Goal: Task Accomplishment & Management: Complete application form

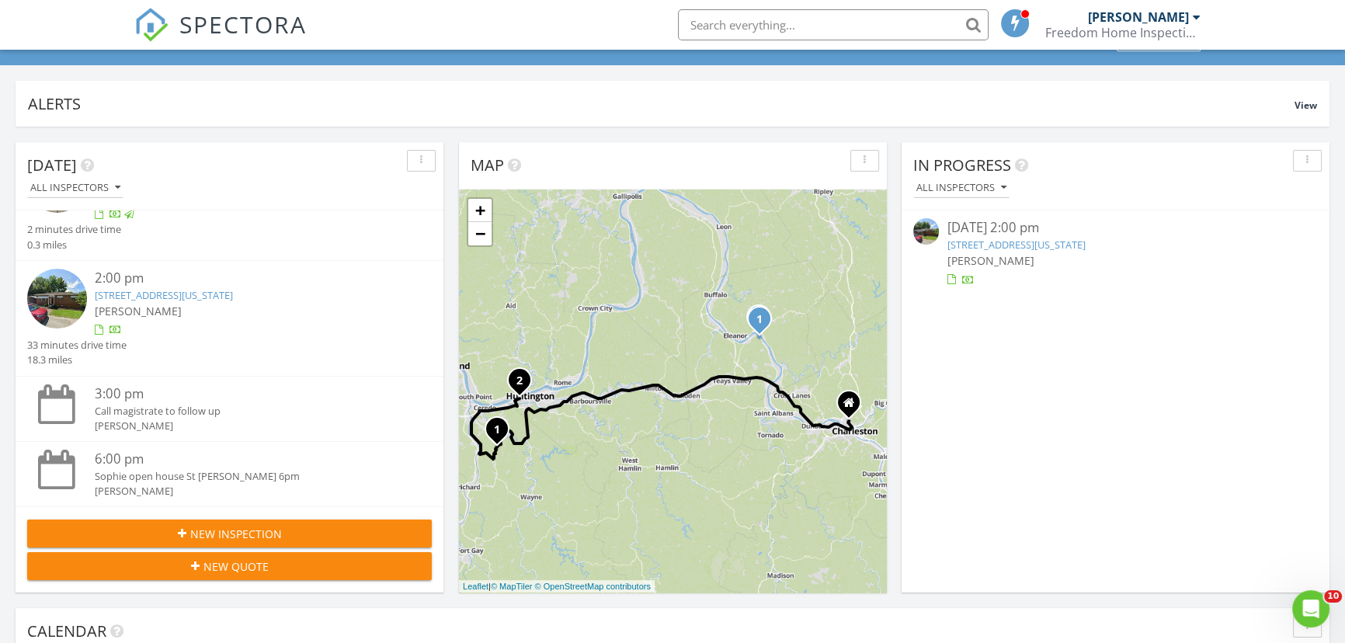
scroll to position [70, 0]
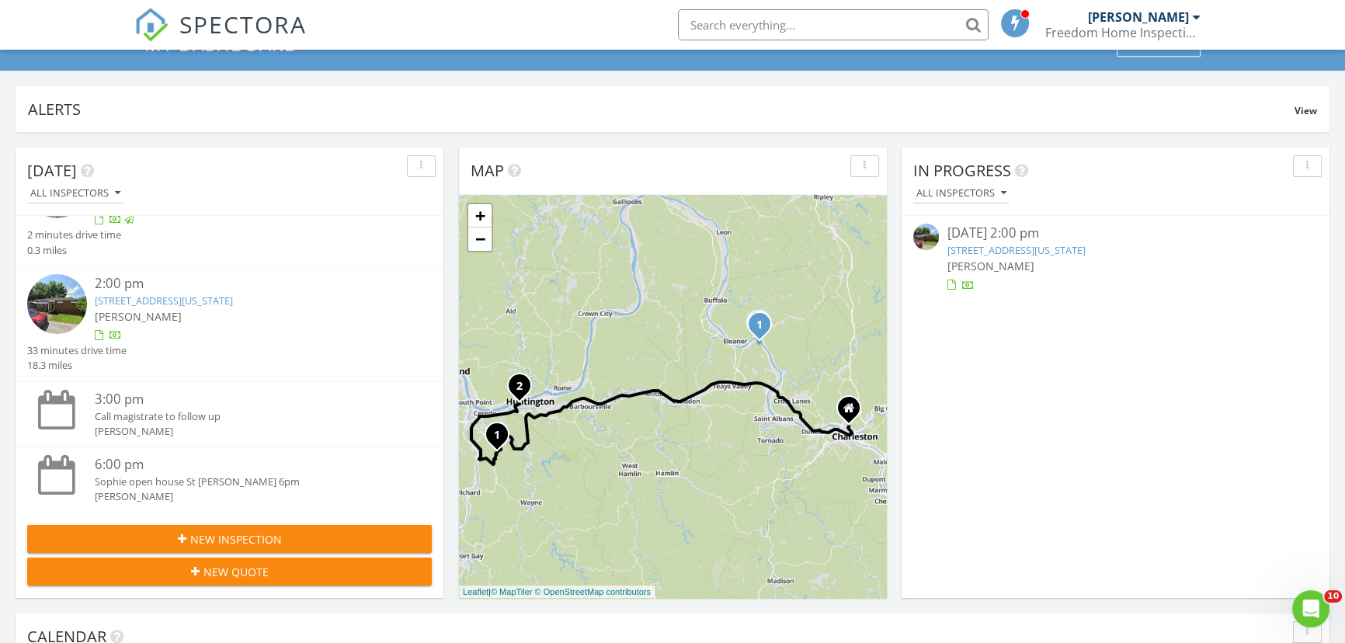
click at [193, 533] on span "New Inspection" at bounding box center [236, 539] width 92 height 16
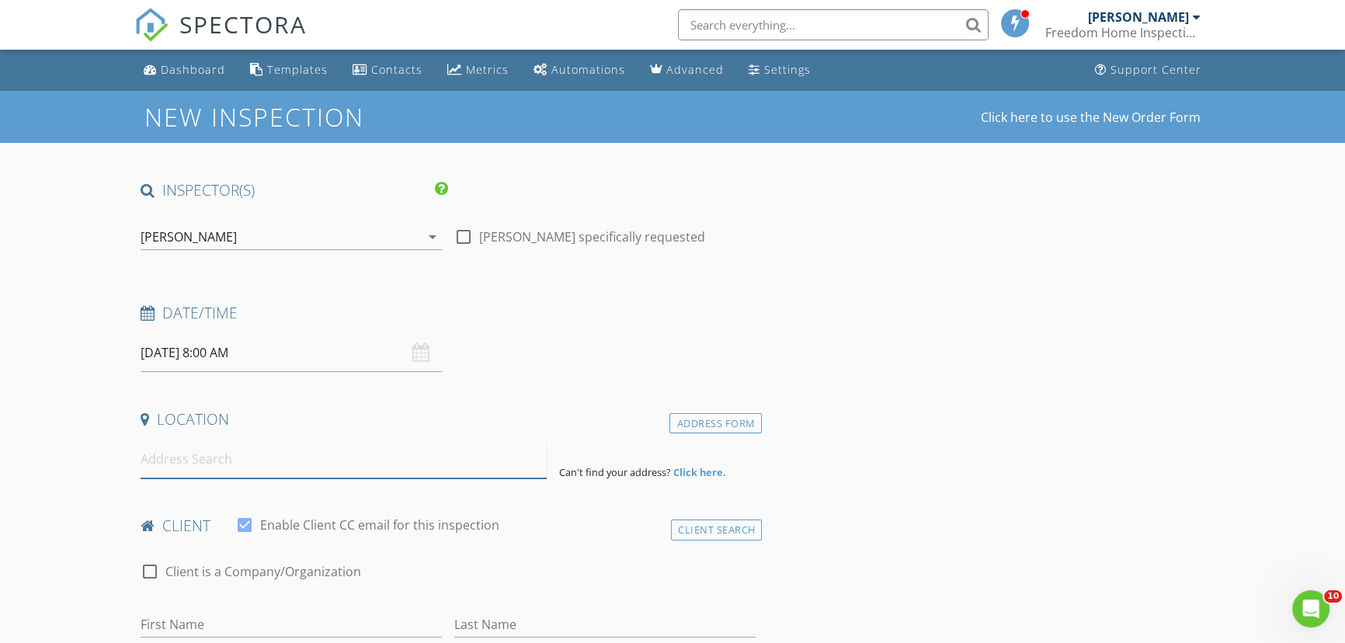
click at [242, 468] on input at bounding box center [344, 459] width 406 height 38
paste input "[STREET_ADDRESS][PERSON_NAME][PERSON_NAME]"
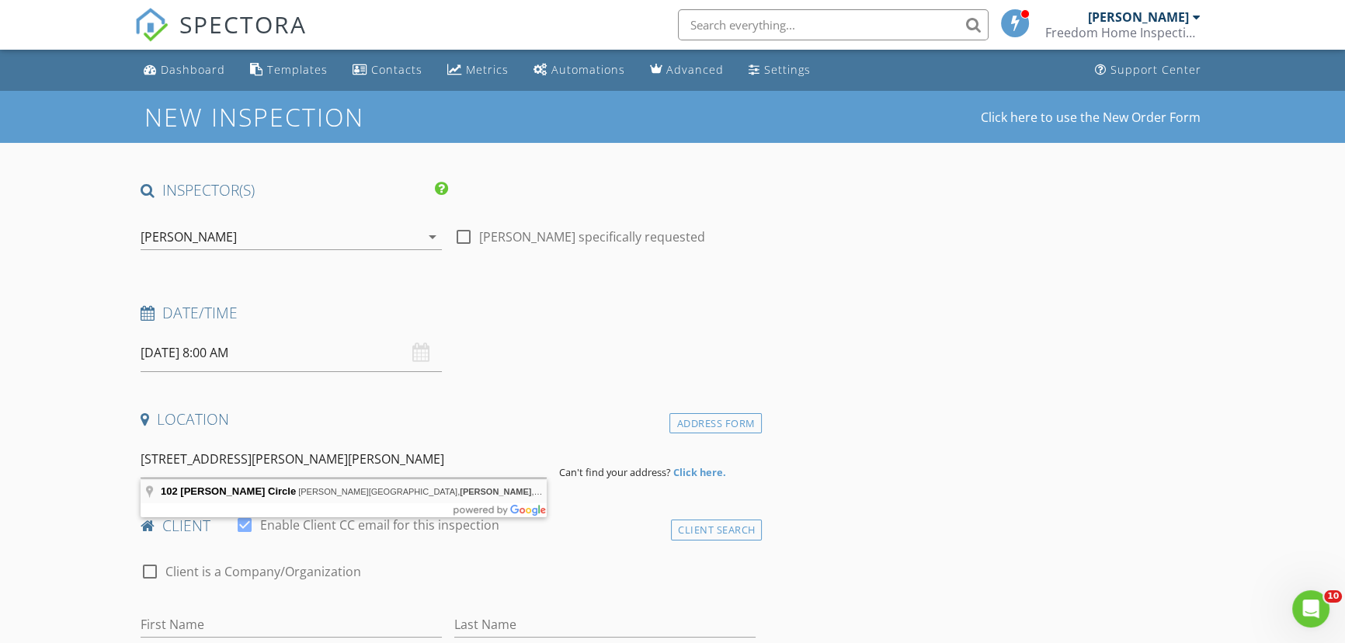
type input "[STREET_ADDRESS][PERSON_NAME][PERSON_NAME][PERSON_NAME]"
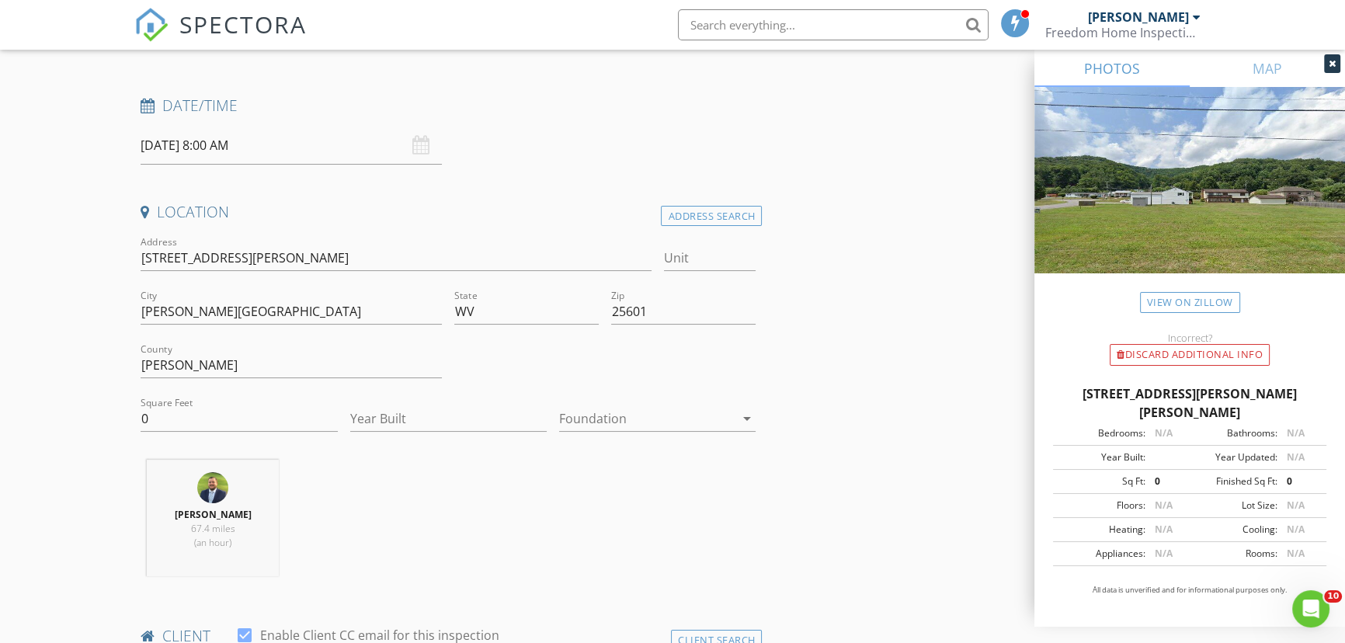
scroll to position [211, 0]
drag, startPoint x: 179, startPoint y: 414, endPoint x: 153, endPoint y: 381, distance: 41.5
type input "3100"
type input "2025"
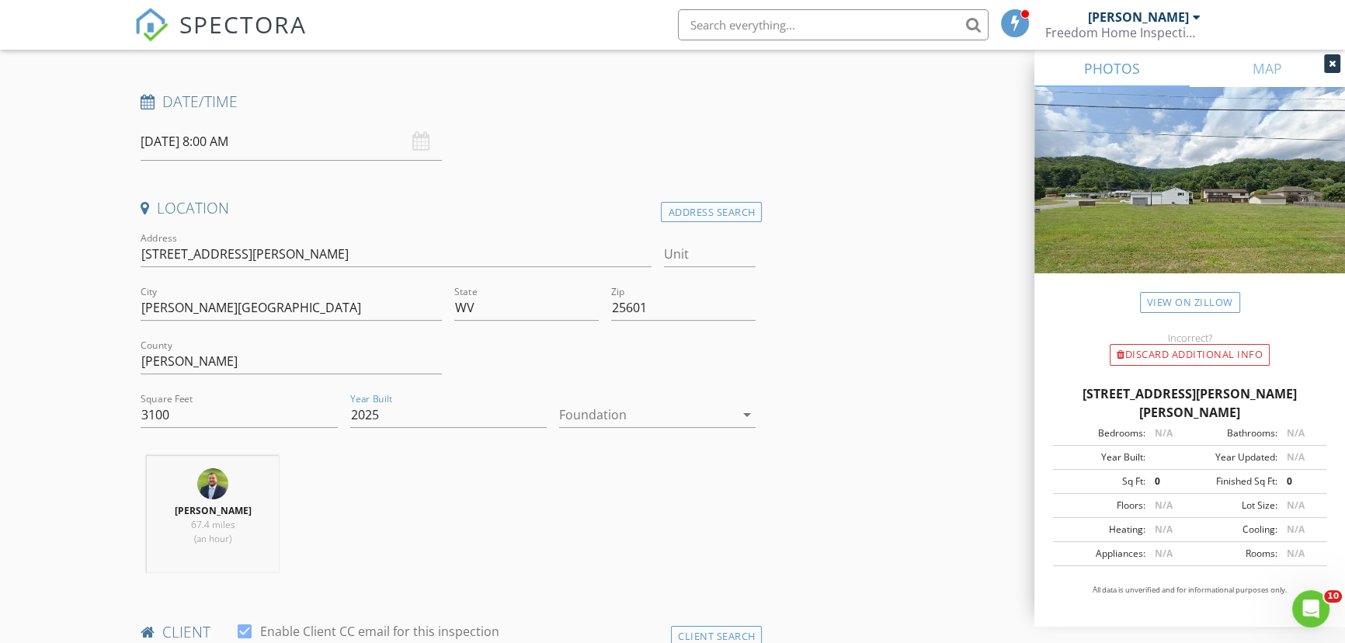
drag, startPoint x: 370, startPoint y: 520, endPoint x: 384, endPoint y: 517, distance: 14.3
click at [381, 519] on div "[PERSON_NAME] 67.4 miles (an hour)" at bounding box center [448, 520] width 628 height 129
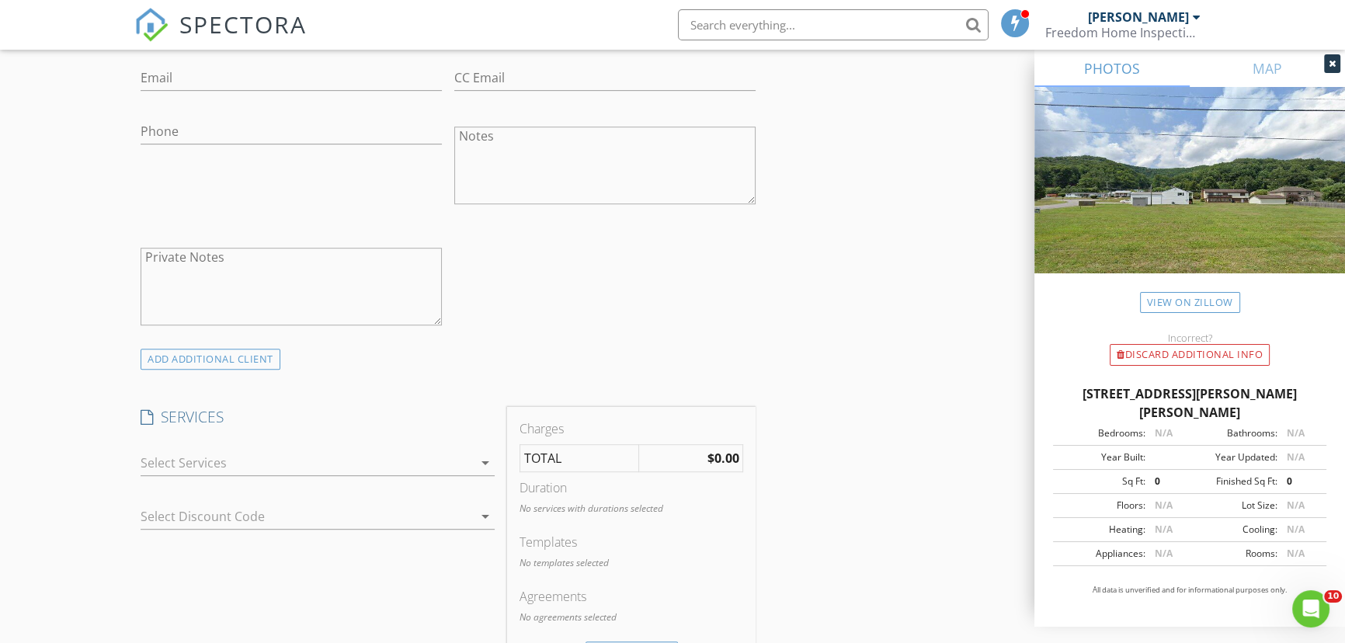
scroll to position [1059, 0]
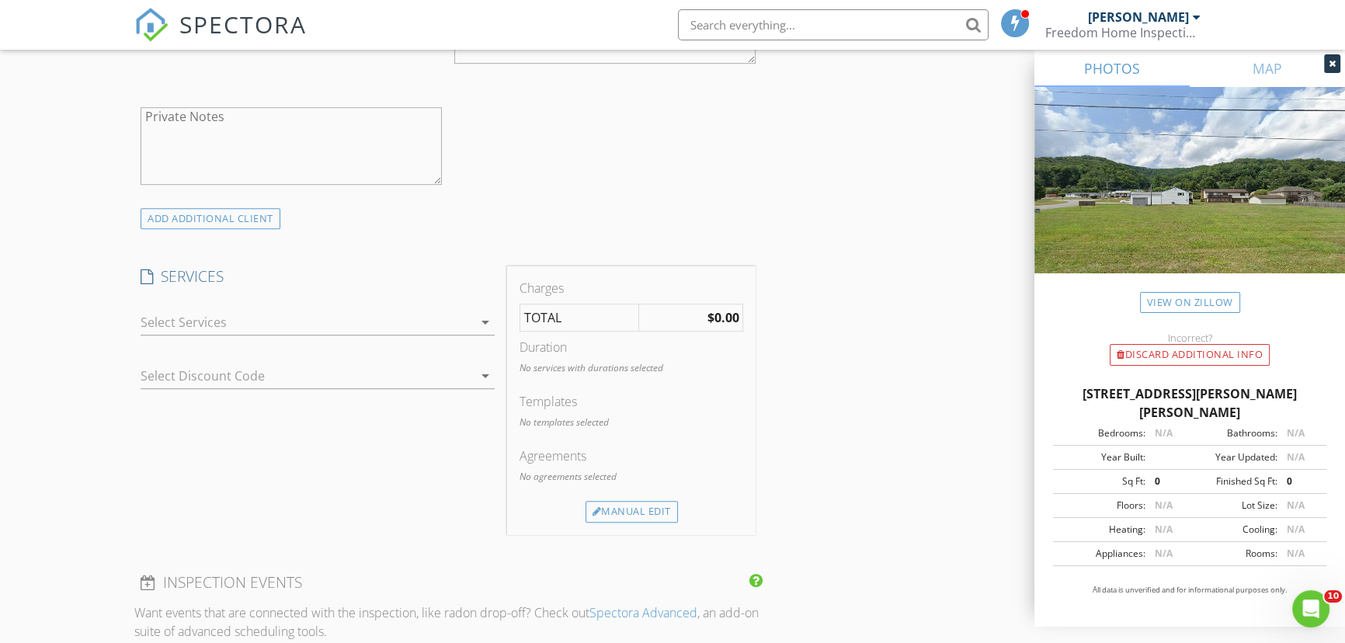
click at [329, 326] on div at bounding box center [307, 322] width 332 height 25
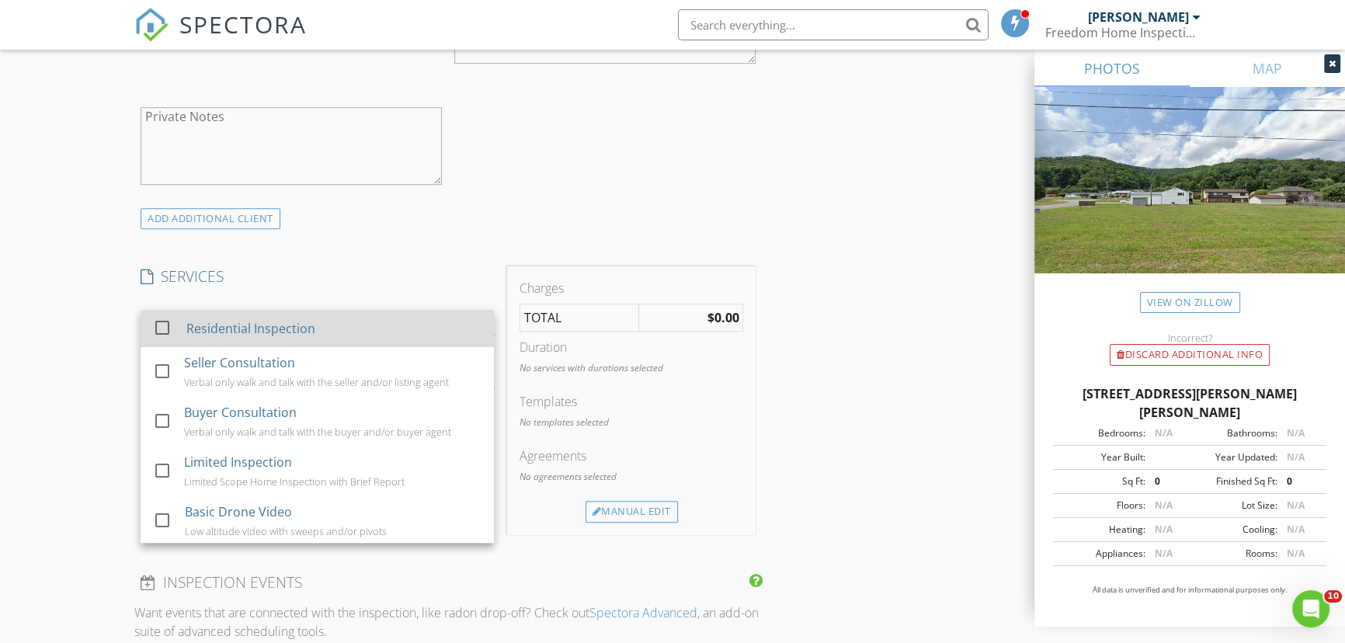
click at [165, 328] on div at bounding box center [162, 328] width 26 height 26
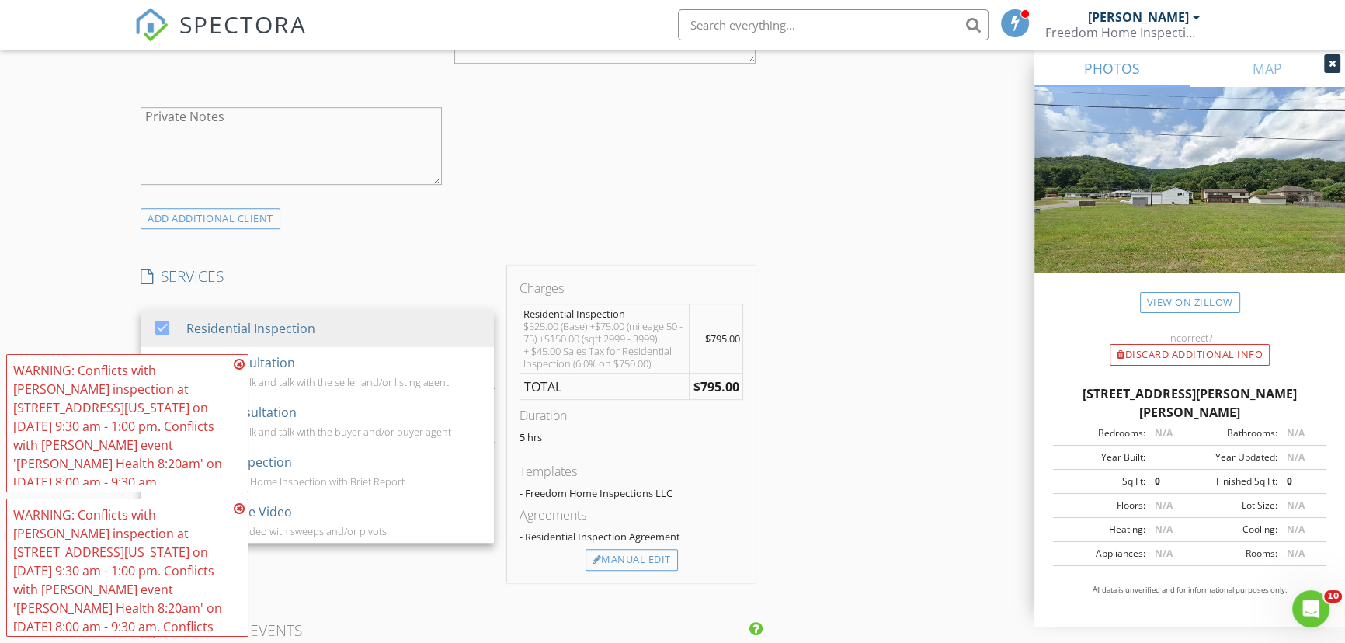
click at [854, 378] on div "INSPECTOR(S) check_box [PERSON_NAME] PRIMARY check_box_outline_blank [PERSON_NA…" at bounding box center [672, 418] width 1077 height 2595
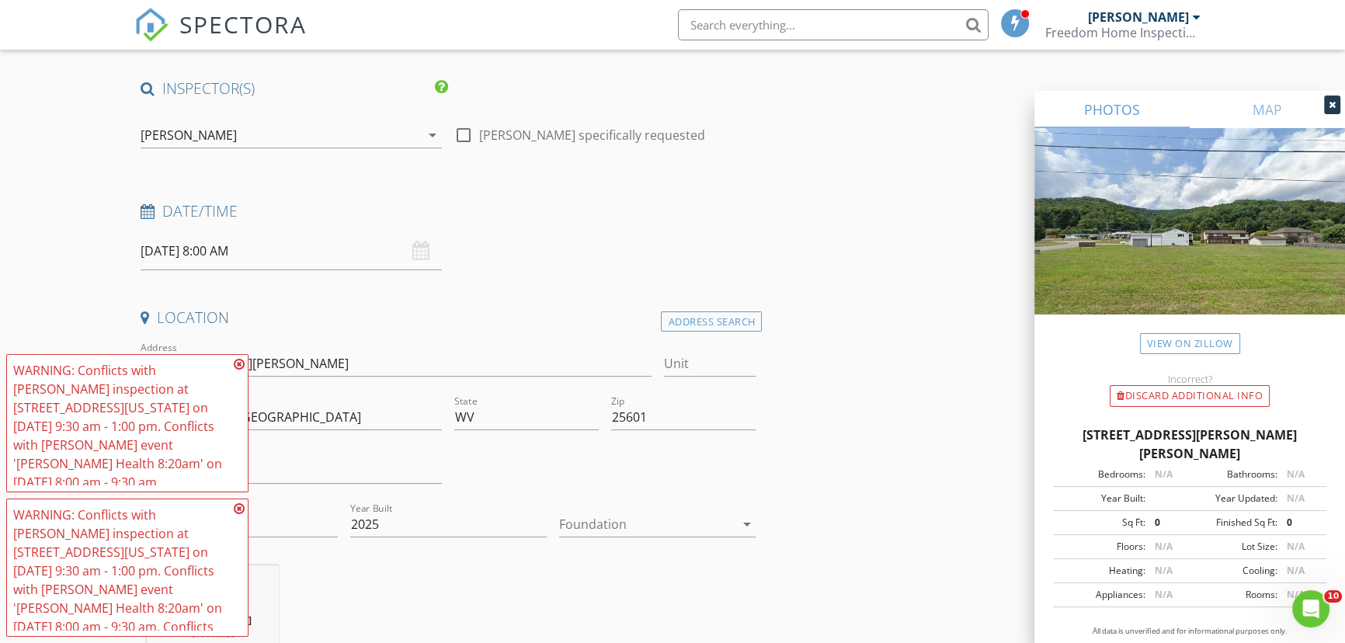
scroll to position [0, 0]
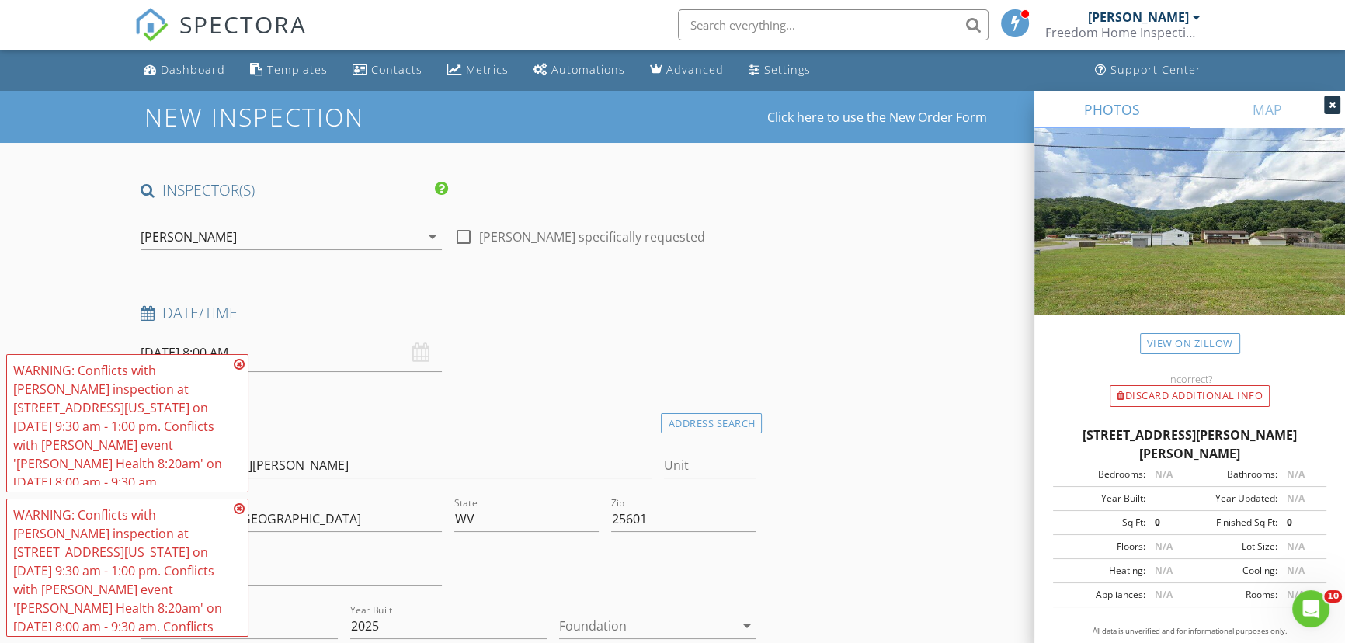
click at [329, 348] on input "[DATE] 8:00 AM" at bounding box center [291, 353] width 301 height 38
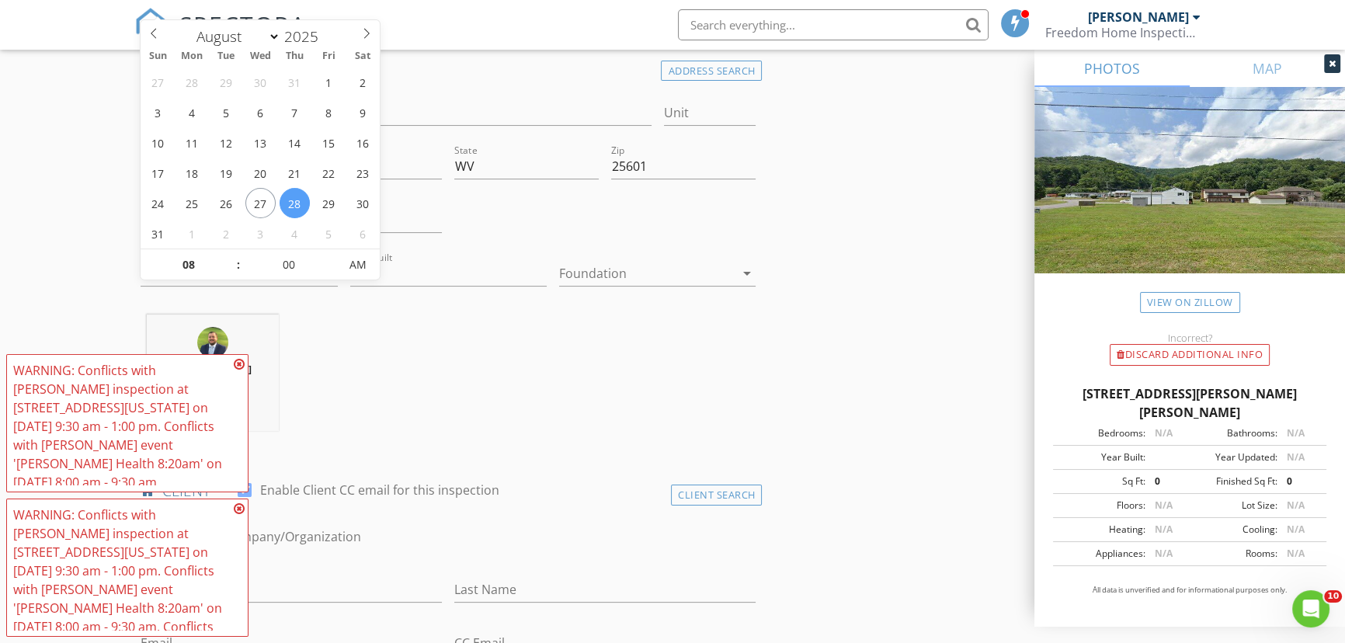
scroll to position [282, 0]
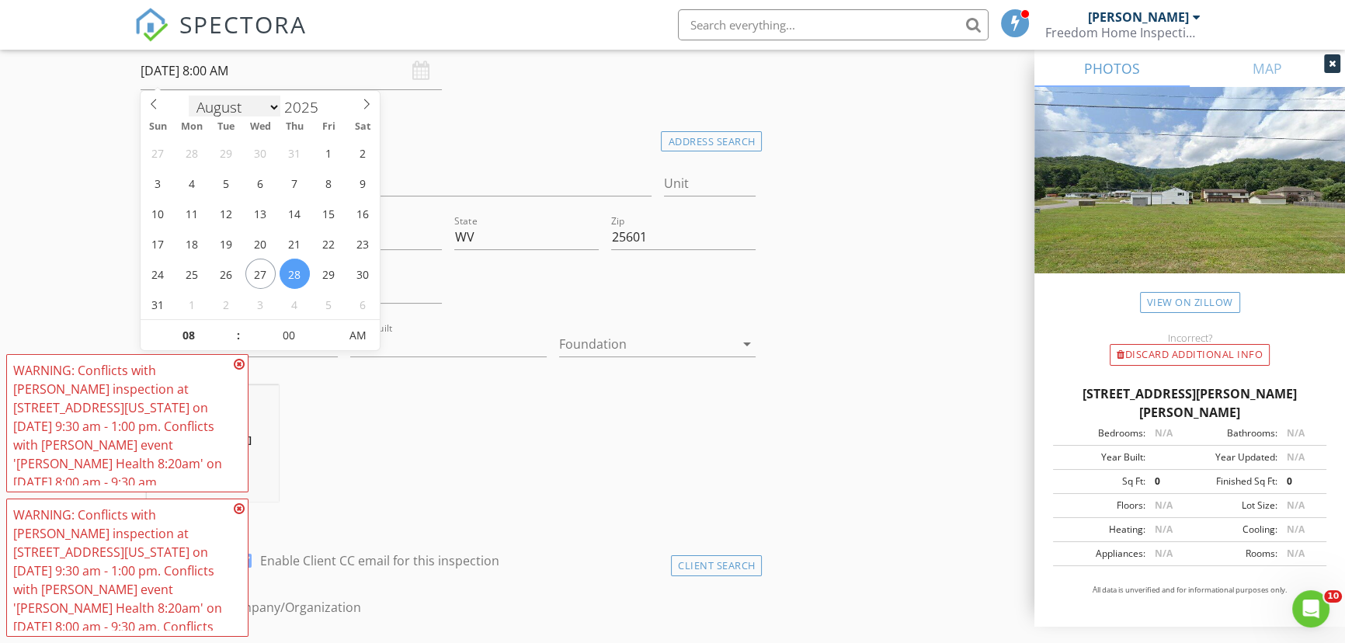
click at [254, 109] on select "January February March April May June July August September October November De…" at bounding box center [235, 107] width 92 height 23
select select "8"
click at [189, 94] on select "January February March April May June July August September October November De…" at bounding box center [235, 105] width 92 height 23
type input "[DATE] 8:00 AM"
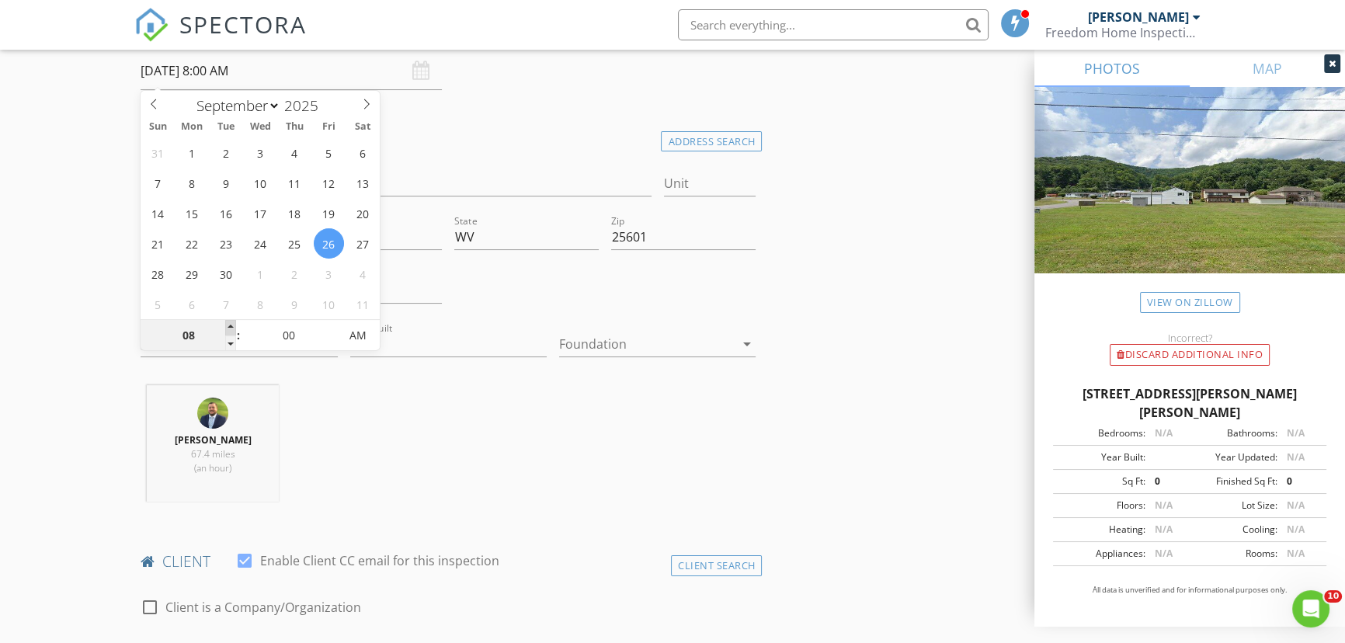
type input "09"
type input "[DATE] 9:00 AM"
click at [233, 324] on span at bounding box center [230, 328] width 11 height 16
type input "10"
type input "[DATE] 10:00 AM"
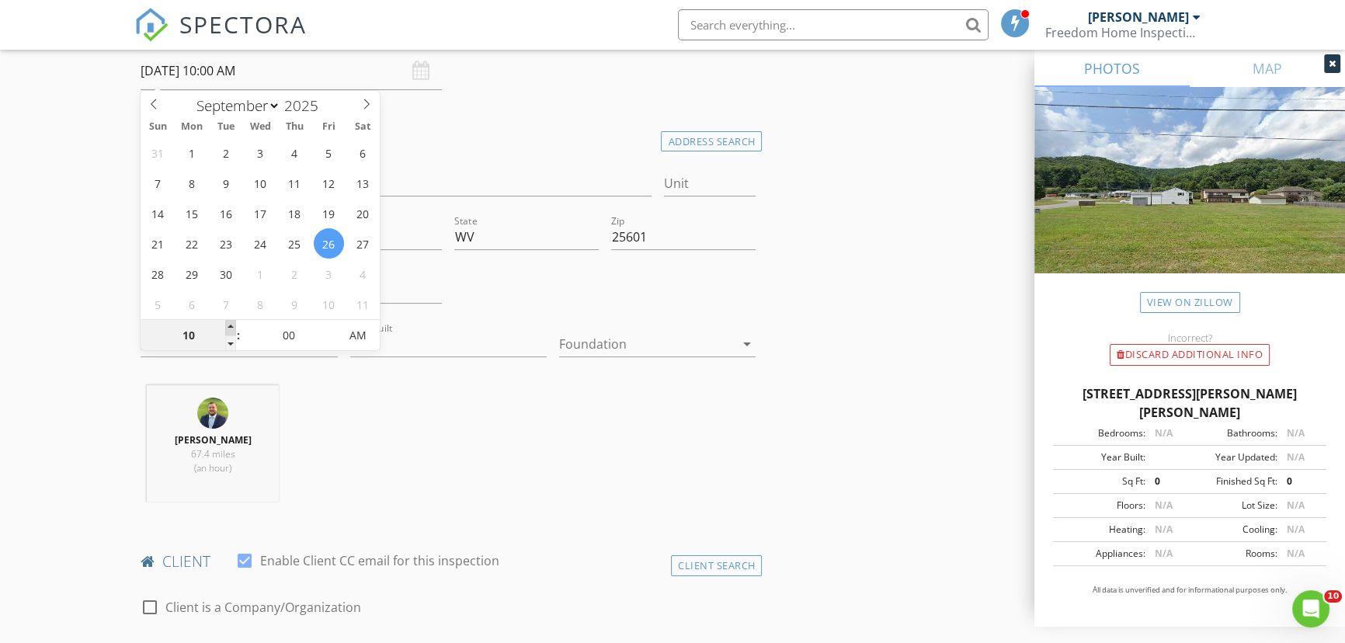
click at [233, 324] on span at bounding box center [230, 328] width 11 height 16
type input "09"
type input "[DATE] 9:00 AM"
click at [230, 340] on span at bounding box center [230, 344] width 11 height 16
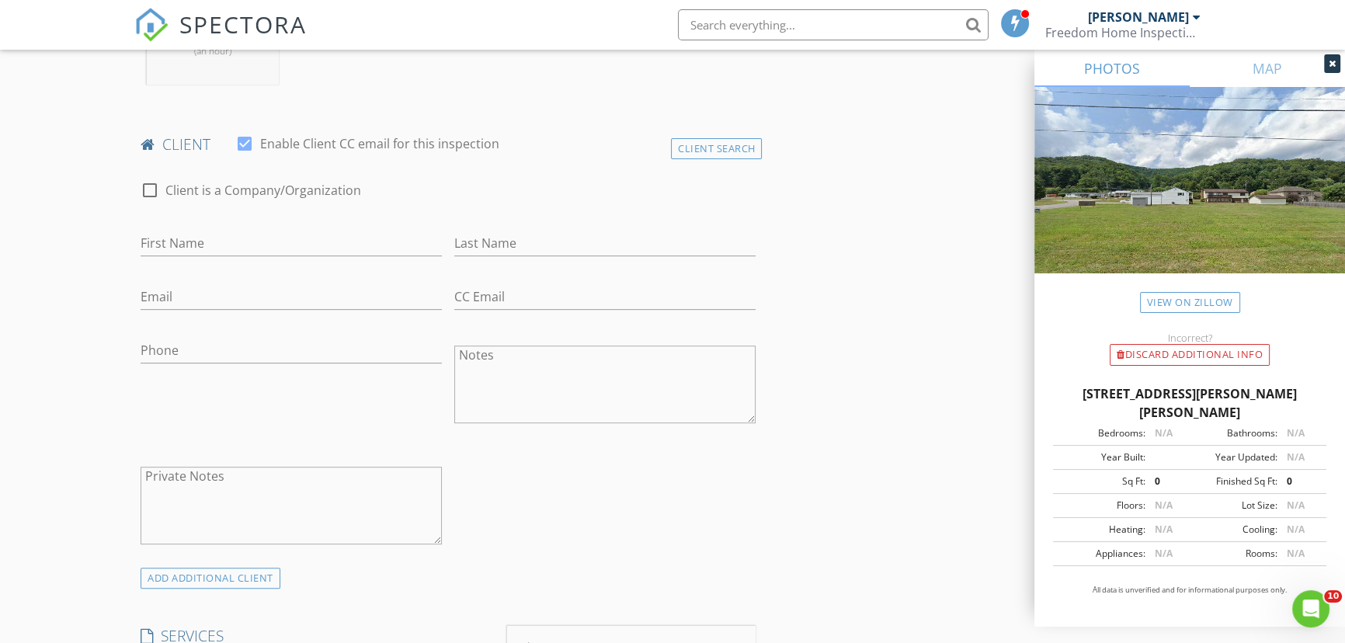
scroll to position [706, 0]
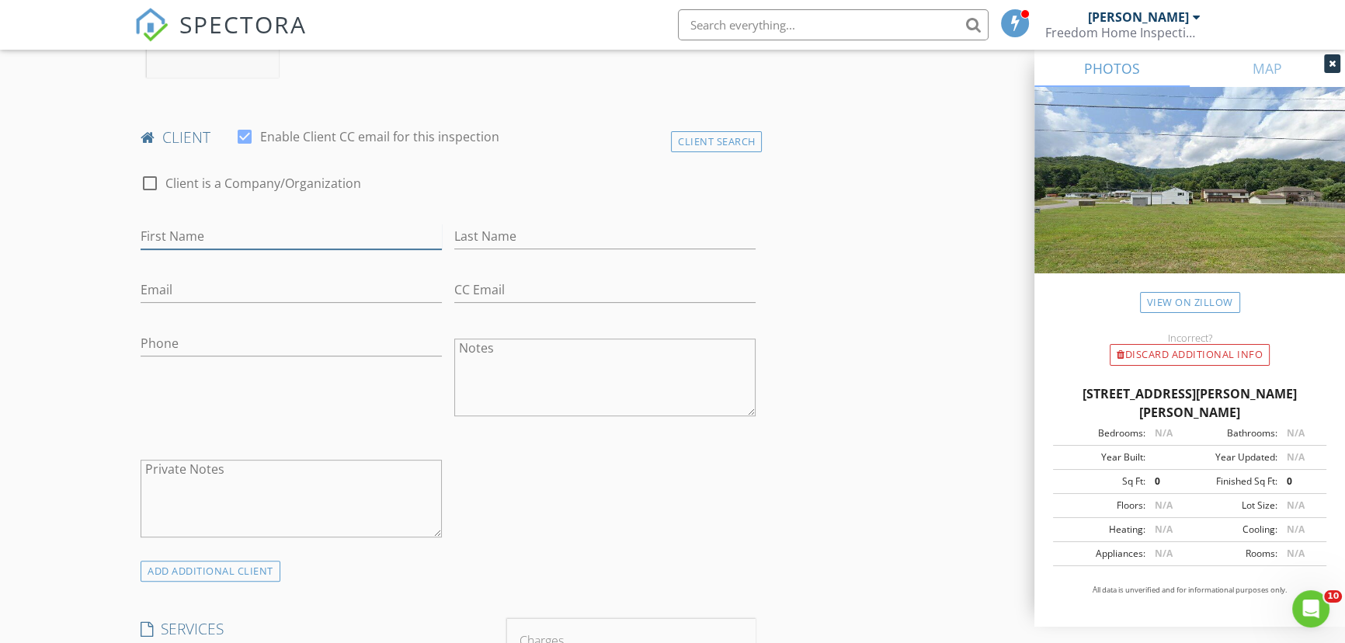
click at [238, 235] on input "First Name" at bounding box center [291, 237] width 301 height 26
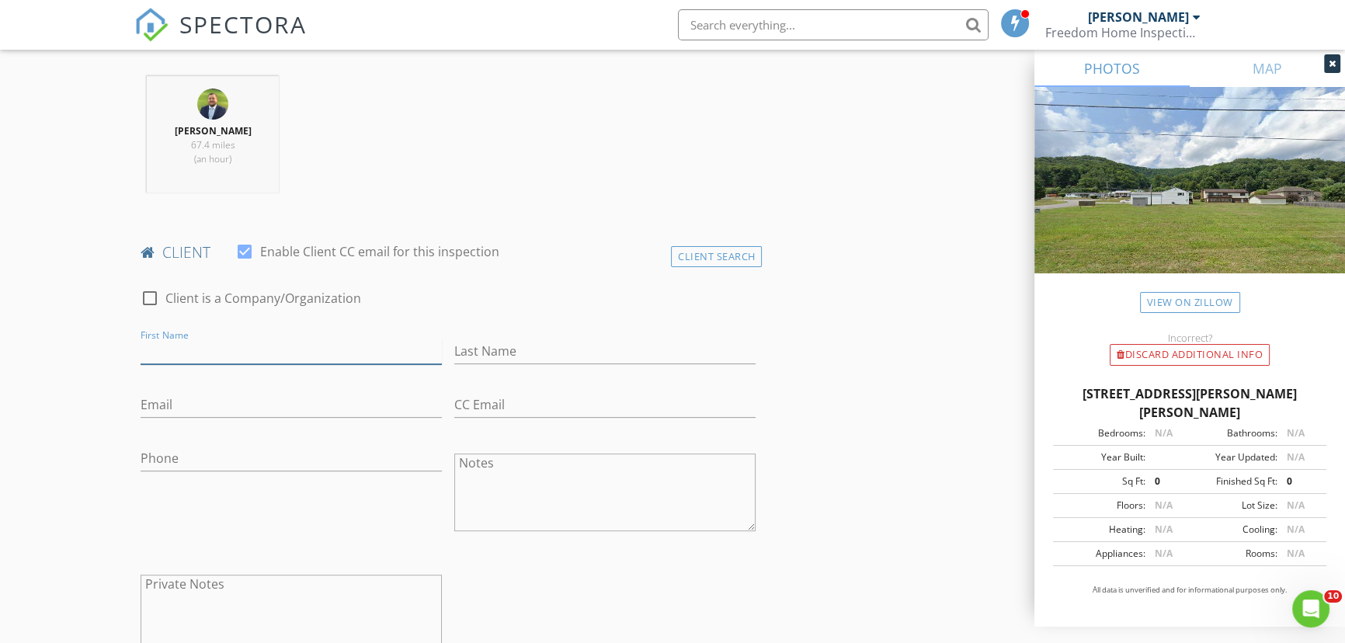
scroll to position [635, 0]
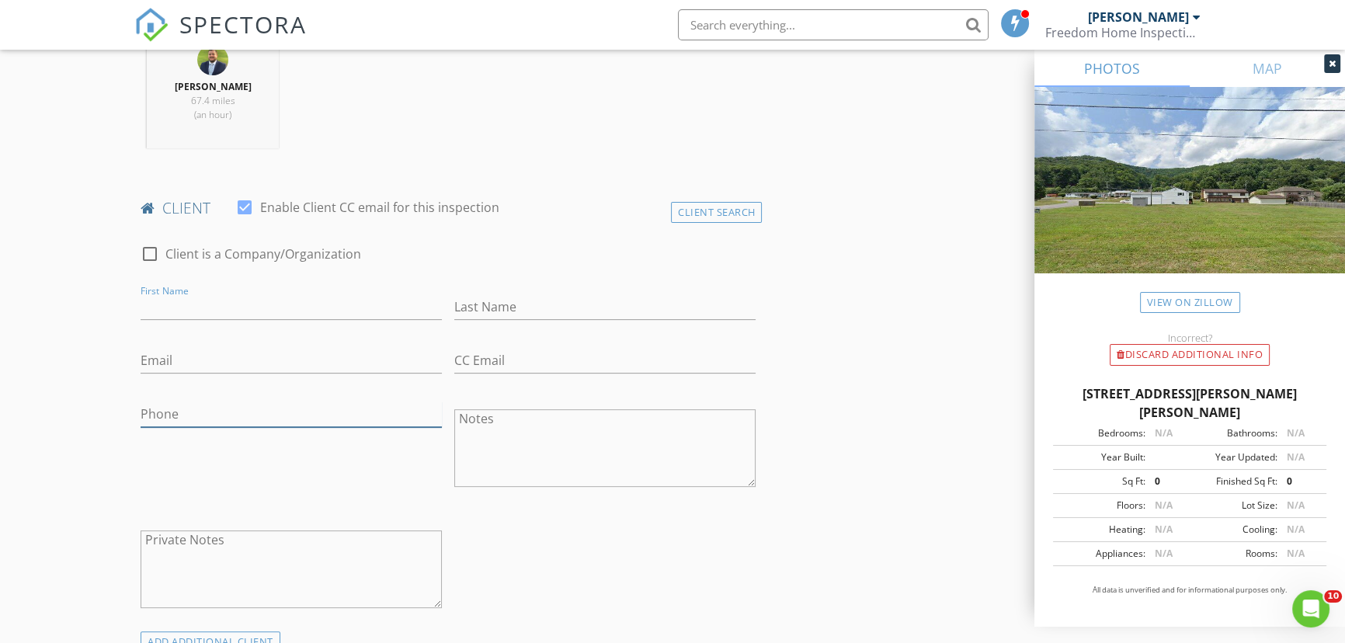
click at [192, 404] on input "Phone" at bounding box center [291, 415] width 301 height 26
type input "[PHONE_NUMBER]"
click at [233, 298] on input "First Name" at bounding box center [291, 307] width 301 height 26
click at [191, 305] on input "Lai" at bounding box center [291, 307] width 301 height 26
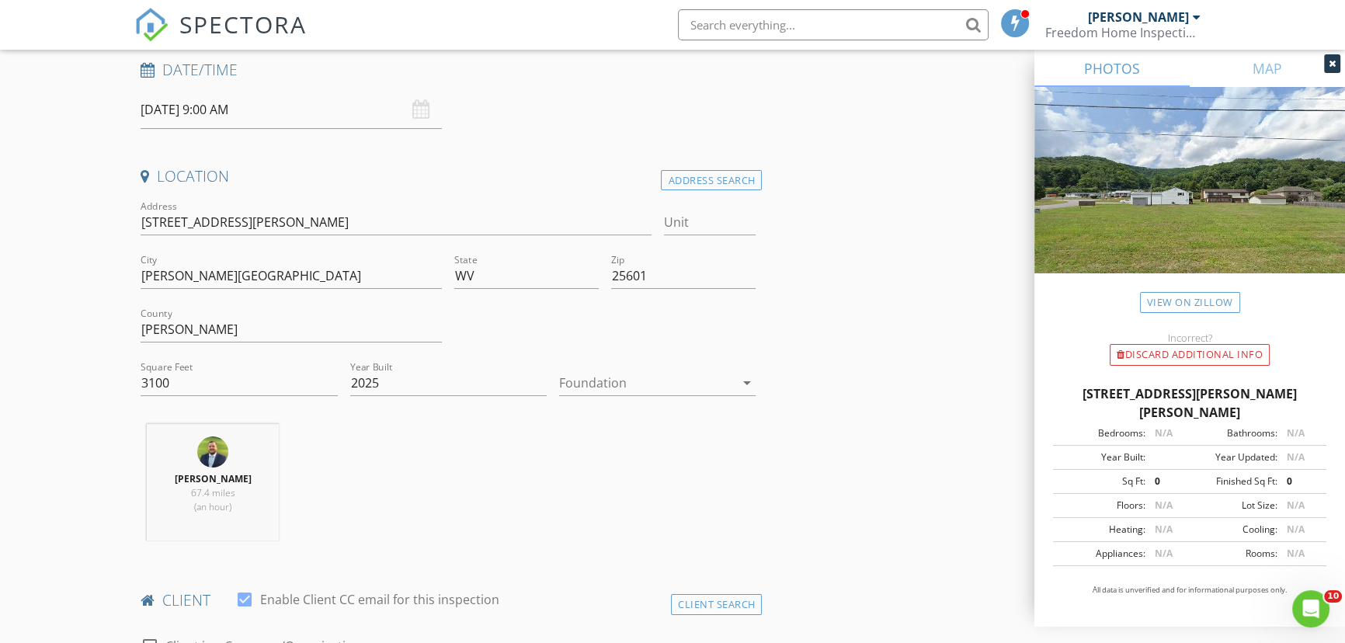
scroll to position [211, 0]
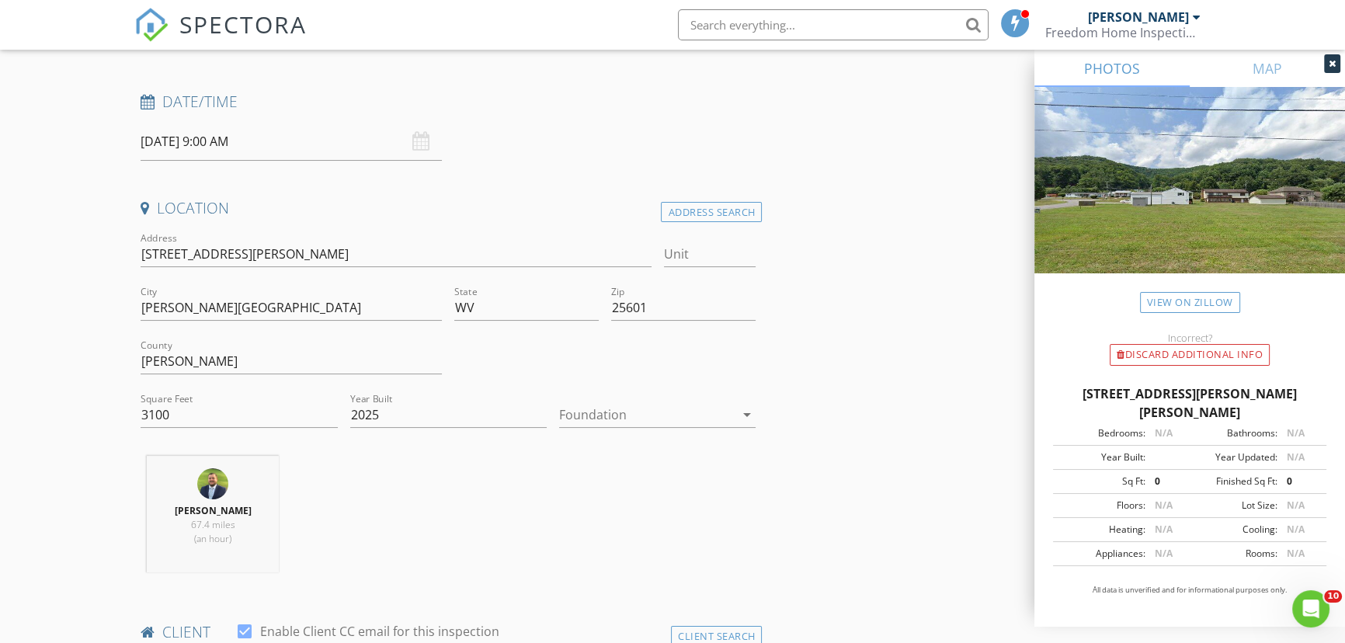
type input "Laikyn"
